Goal: Task Accomplishment & Management: Complete application form

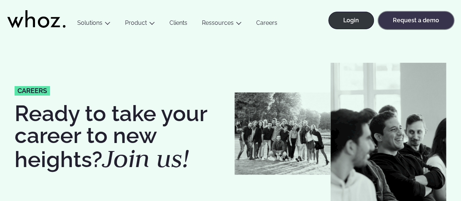
click at [412, 22] on link "Request a demo" at bounding box center [415, 20] width 75 height 17
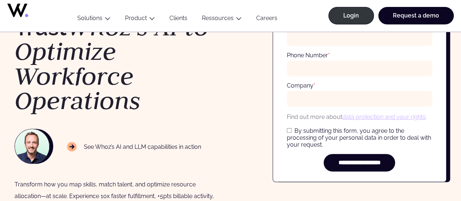
scroll to position [161, 0]
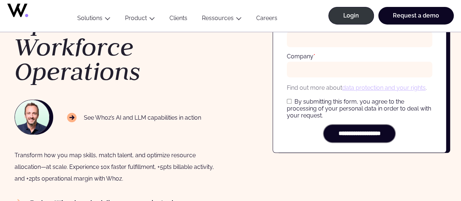
click at [353, 128] on input "**********" at bounding box center [358, 133] width 71 height 17
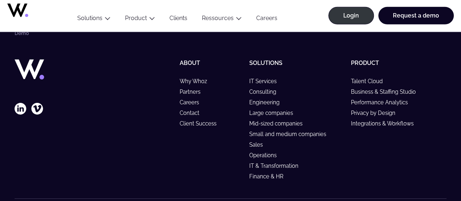
scroll to position [1162, 0]
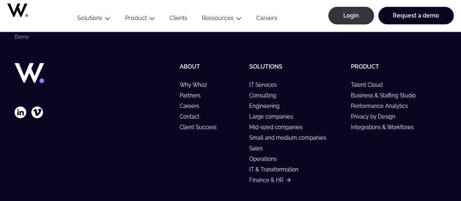
click at [276, 183] on link "Finance & HR" at bounding box center [269, 180] width 41 height 6
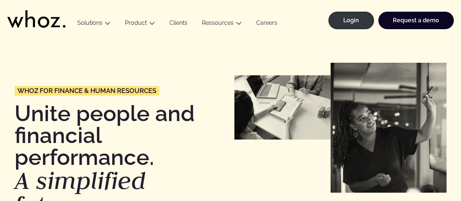
drag, startPoint x: 465, startPoint y: 15, endPoint x: 448, endPoint y: 5, distance: 20.2
click at [265, 23] on link "Careers" at bounding box center [267, 24] width 36 height 10
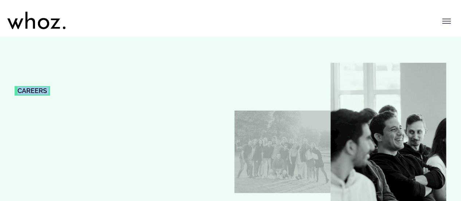
drag, startPoint x: 0, startPoint y: 0, endPoint x: 297, endPoint y: 129, distance: 324.0
click at [418, 101] on img at bounding box center [388, 152] width 116 height 178
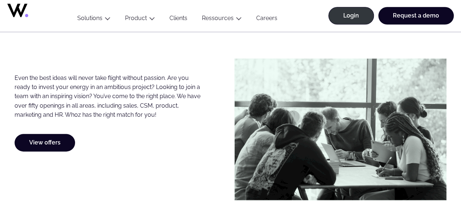
scroll to position [351, 0]
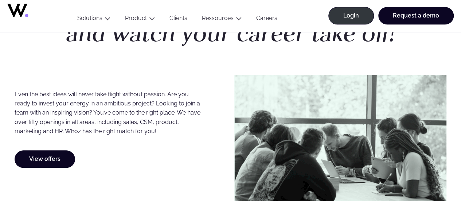
drag, startPoint x: 463, startPoint y: 15, endPoint x: 462, endPoint y: 36, distance: 21.2
click at [28, 165] on link "View offers" at bounding box center [45, 158] width 60 height 17
